Goal: Find specific page/section: Find specific page/section

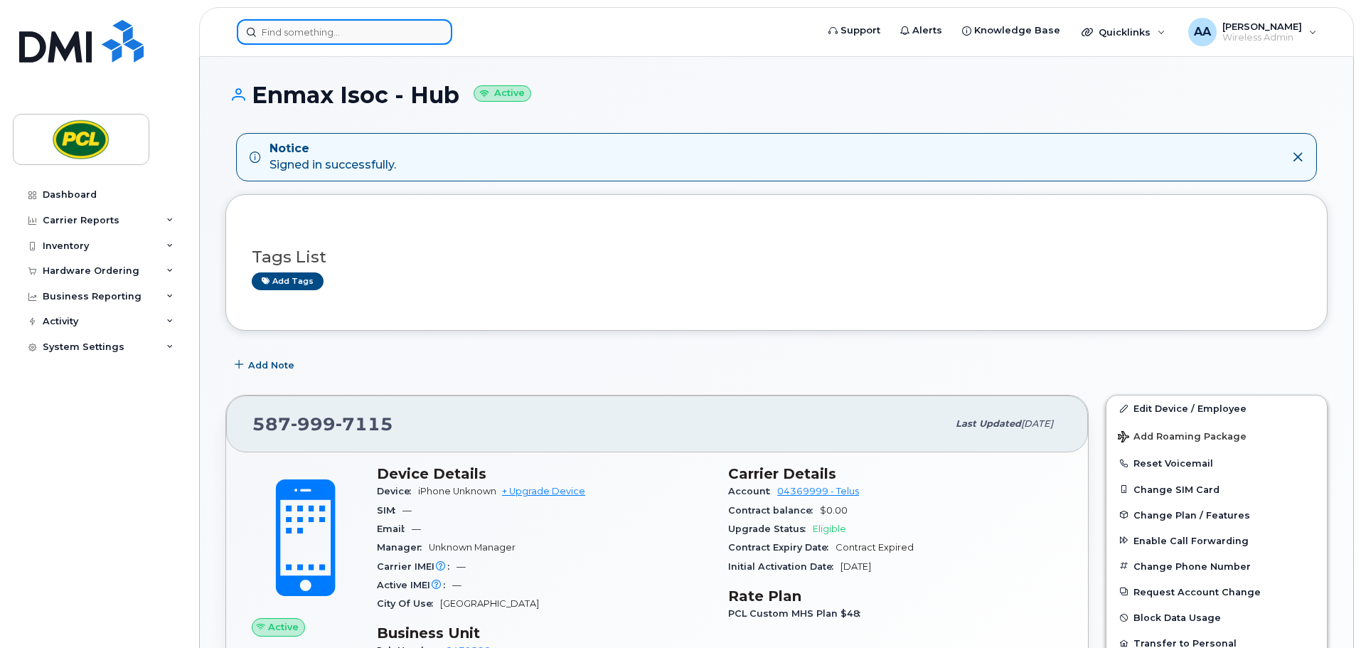
click at [302, 37] on input at bounding box center [344, 32] width 215 height 26
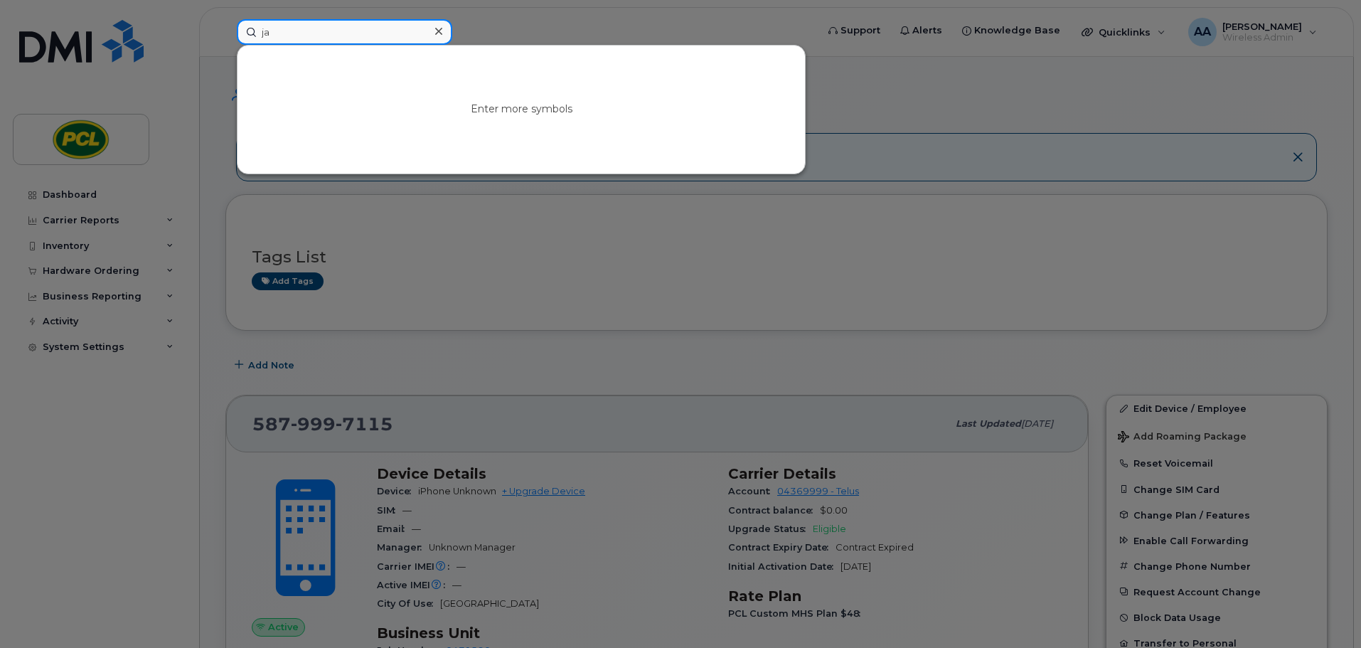
type input "jar"
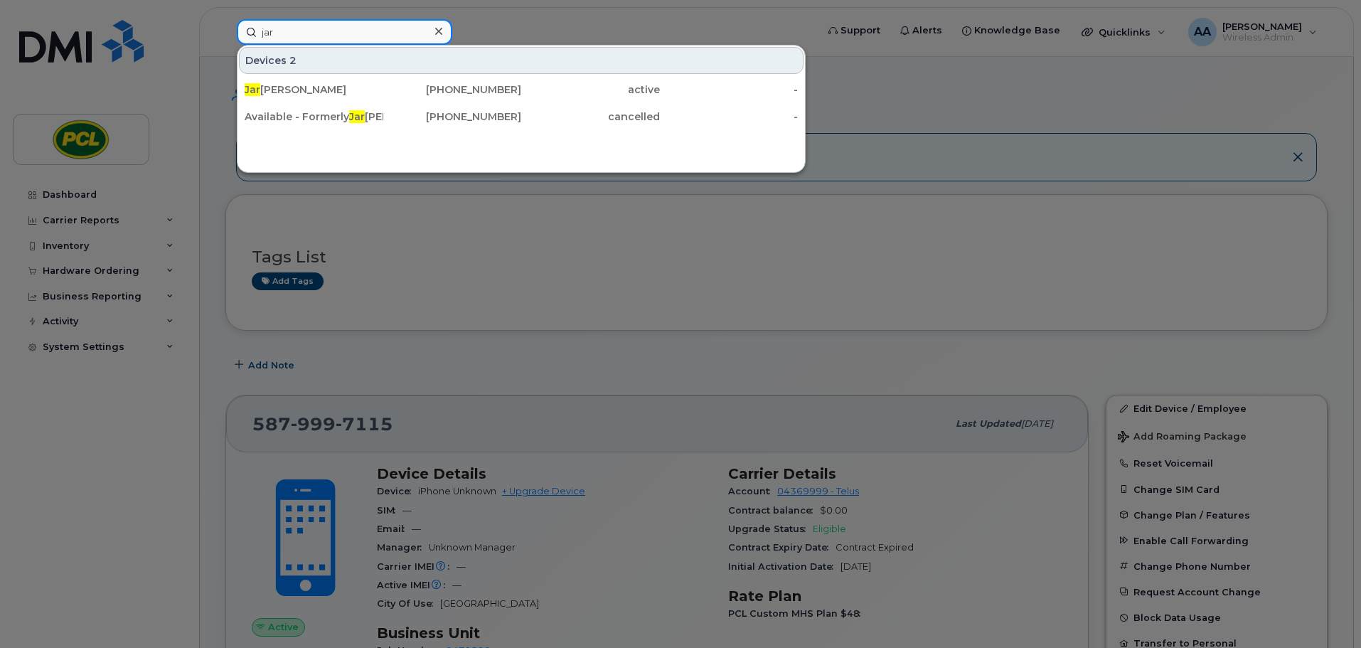
click at [304, 26] on input "jar" at bounding box center [344, 32] width 215 height 26
drag, startPoint x: 304, startPoint y: 26, endPoint x: 218, endPoint y: 26, distance: 86.1
click at [225, 26] on div "jar Devices 2 Jar ed Greer 403-863-9009 active - Available - Formerly Jar ed He…" at bounding box center [521, 32] width 593 height 26
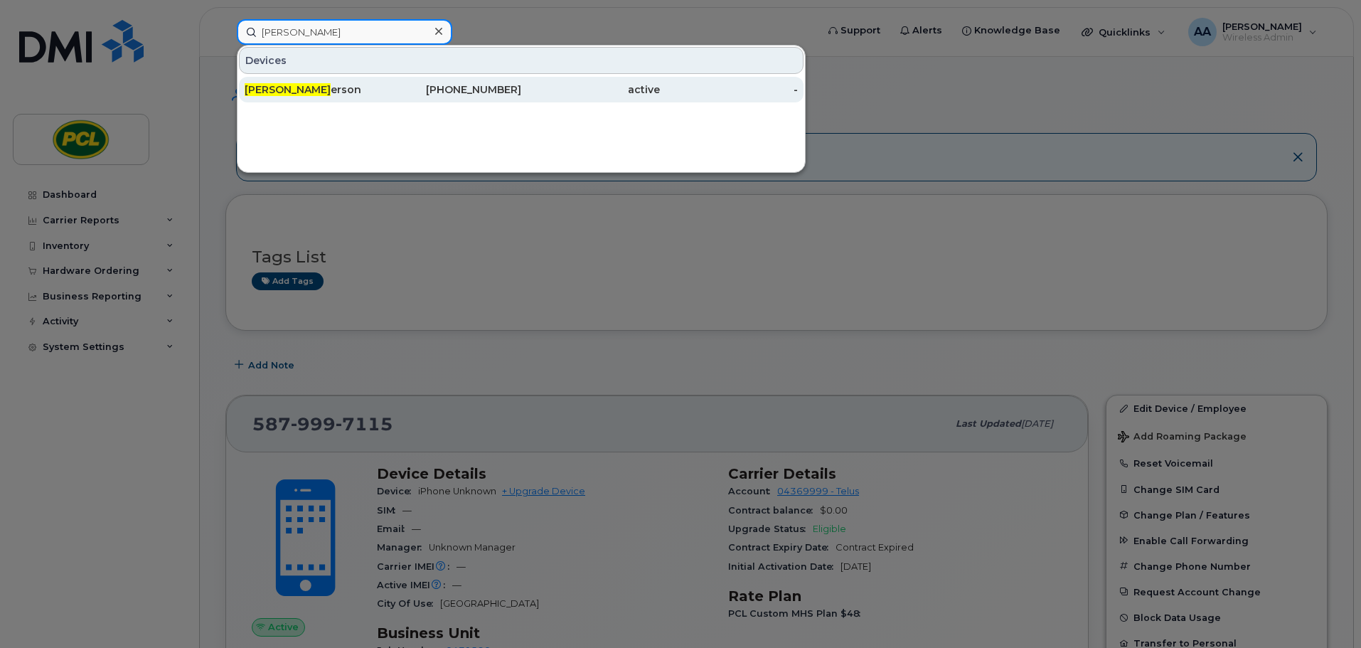
type input "chris hend"
click at [329, 92] on div "Chris Hend erson" at bounding box center [314, 89] width 139 height 14
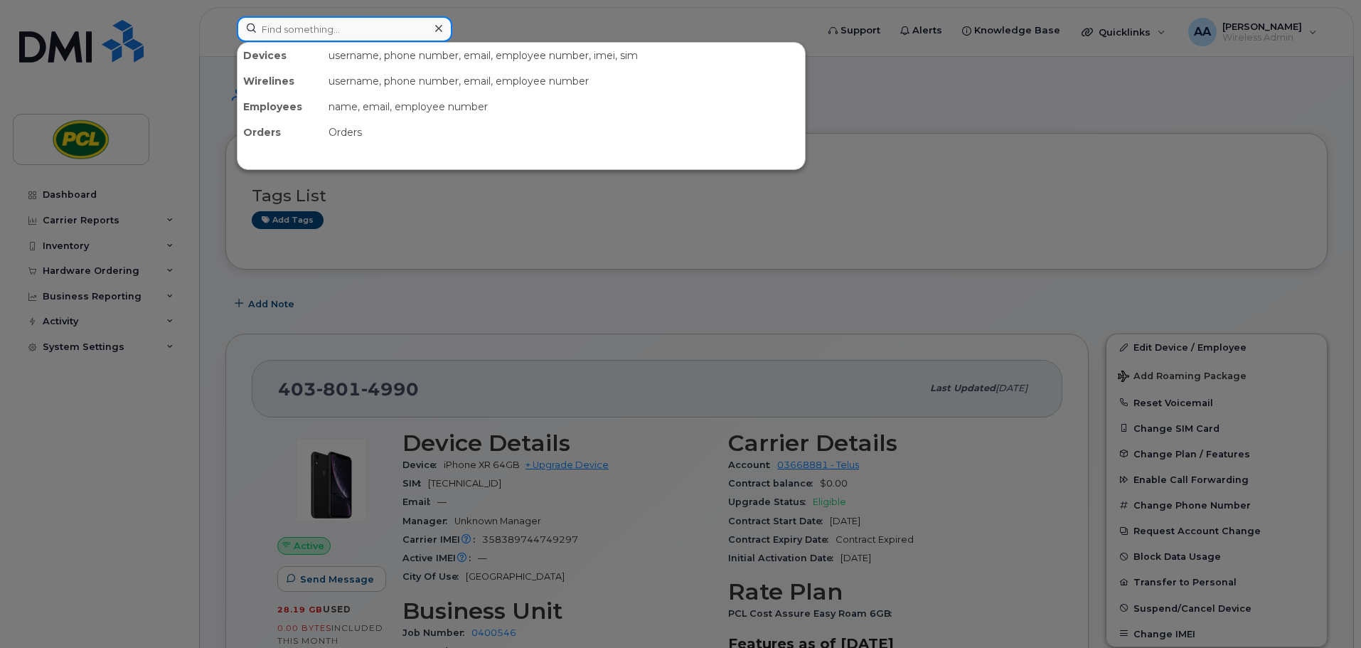
click at [319, 30] on input at bounding box center [344, 29] width 215 height 26
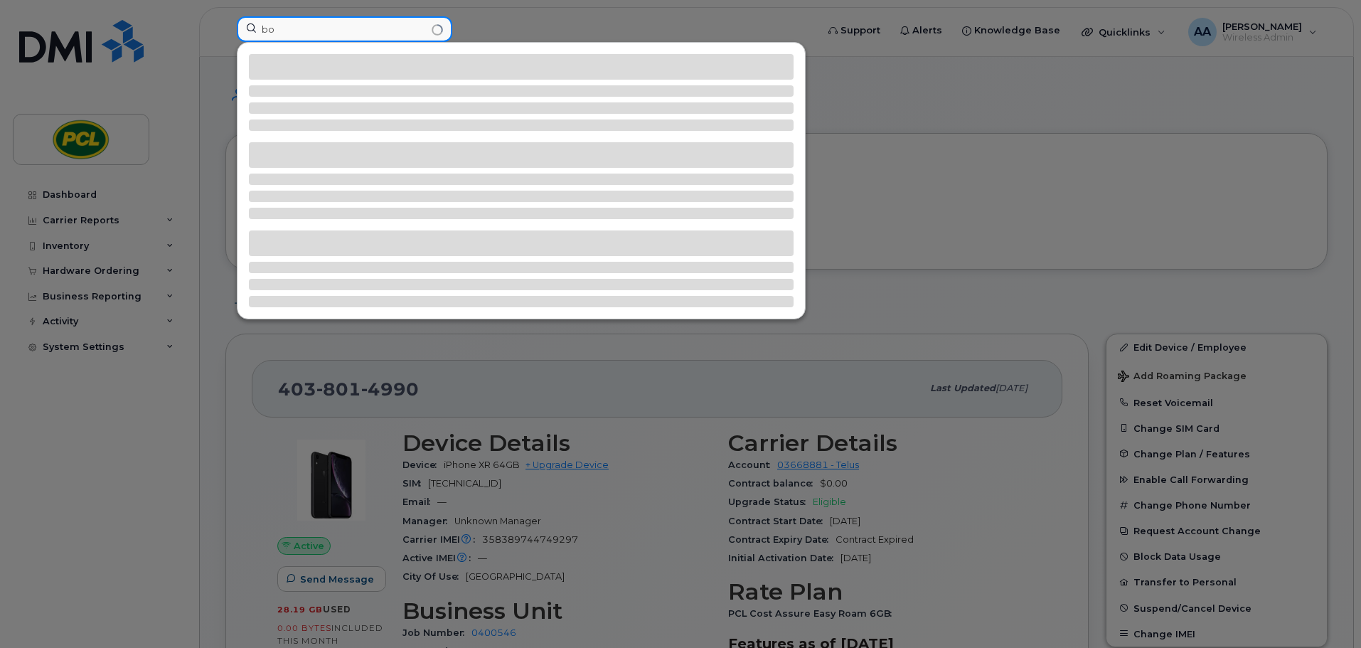
type input "b"
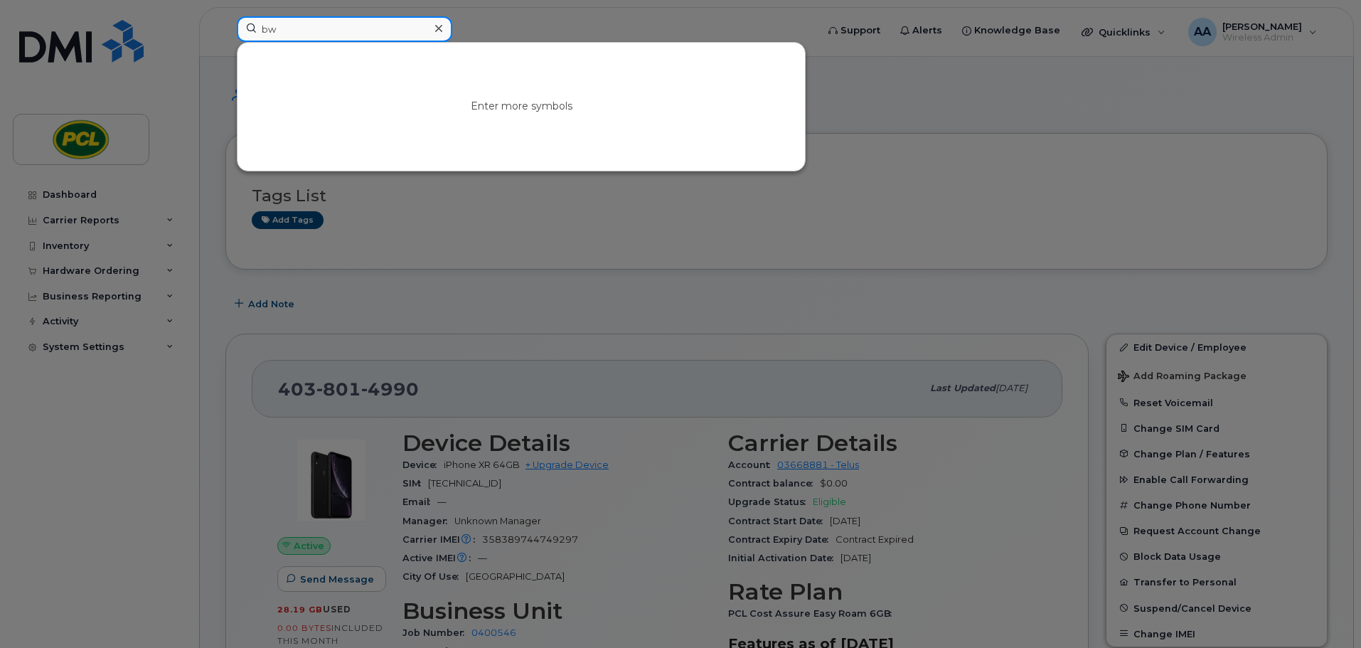
type input "b"
click at [474, 247] on div at bounding box center [680, 324] width 1361 height 648
